Goal: Task Accomplishment & Management: Use online tool/utility

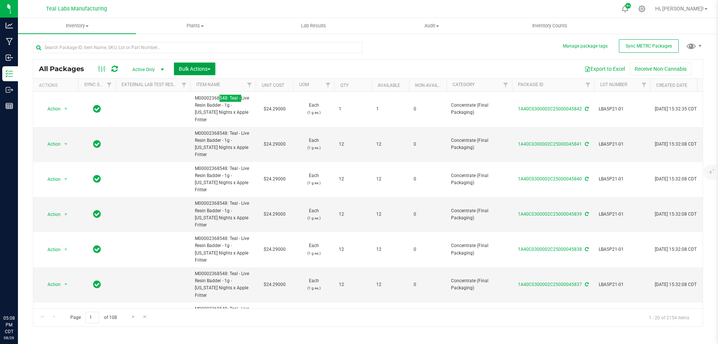
click at [198, 72] on button "Bulk Actions" at bounding box center [195, 68] width 42 height 13
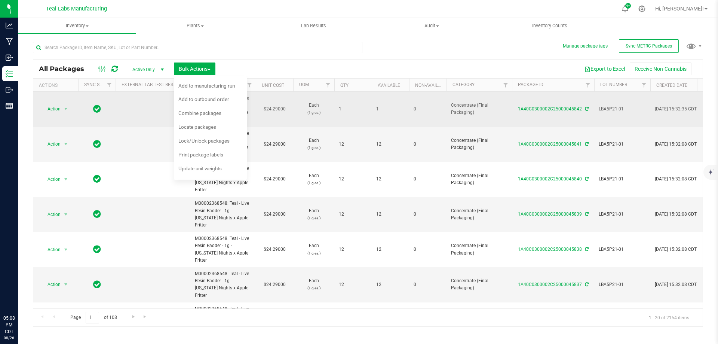
click at [612, 110] on span "LBA5P21-01" at bounding box center [622, 108] width 47 height 7
click at [612, 110] on input "LBA5P21-01" at bounding box center [620, 109] width 53 height 12
click at [166, 51] on input "text" at bounding box center [198, 47] width 330 height 11
paste input "LBA5P21-01"
type input "LBA5P21-01"
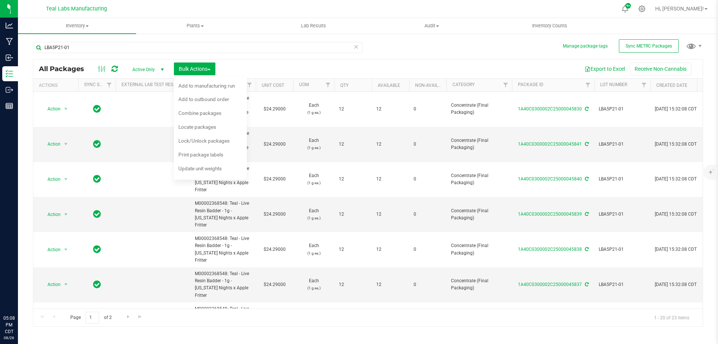
click at [347, 82] on th "Qty" at bounding box center [352, 85] width 37 height 13
click at [198, 129] on span "Locate packages" at bounding box center [197, 127] width 38 height 6
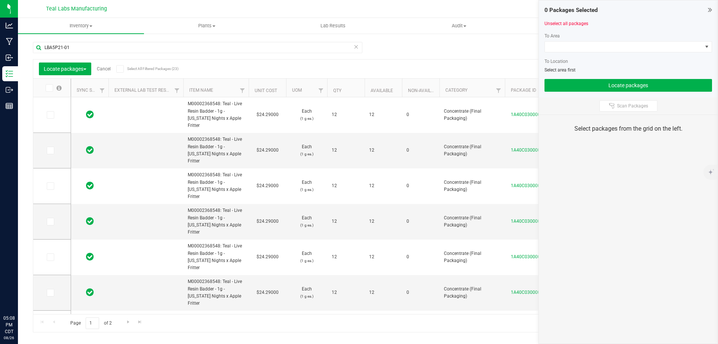
click at [121, 69] on icon at bounding box center [119, 69] width 5 height 0
click at [0, 0] on input "Select All Filtered Packages (23)" at bounding box center [0, 0] width 0 height 0
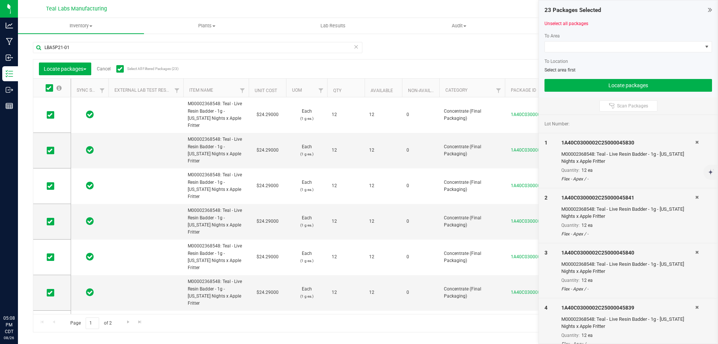
click at [343, 87] on th "Qty" at bounding box center [345, 88] width 37 height 19
click at [49, 115] on icon at bounding box center [50, 115] width 5 height 0
click at [0, 0] on input "checkbox" at bounding box center [0, 0] width 0 height 0
click at [610, 49] on span at bounding box center [623, 47] width 157 height 10
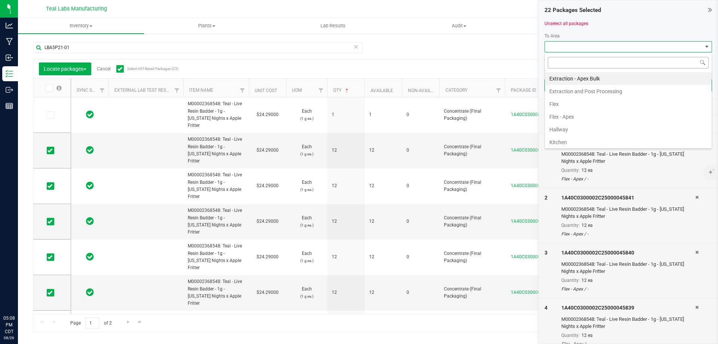
scroll to position [11, 168]
click at [571, 116] on li "Flex - Apex" at bounding box center [628, 116] width 167 height 13
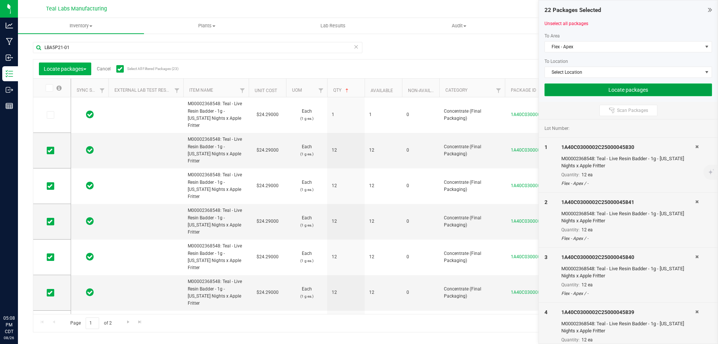
click at [625, 89] on button "Locate packages" at bounding box center [629, 89] width 168 height 13
